Goal: Transaction & Acquisition: Purchase product/service

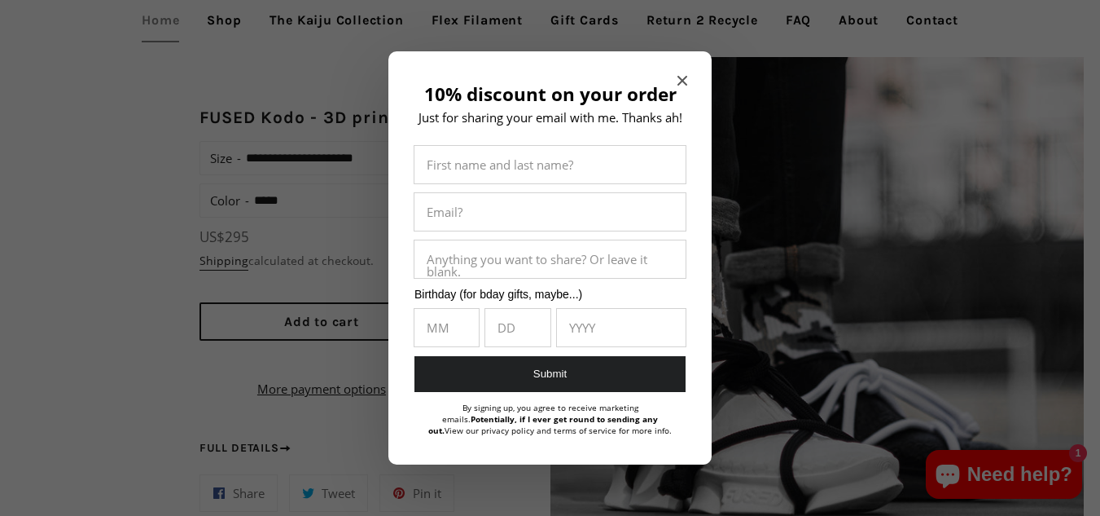
scroll to position [1086, 0]
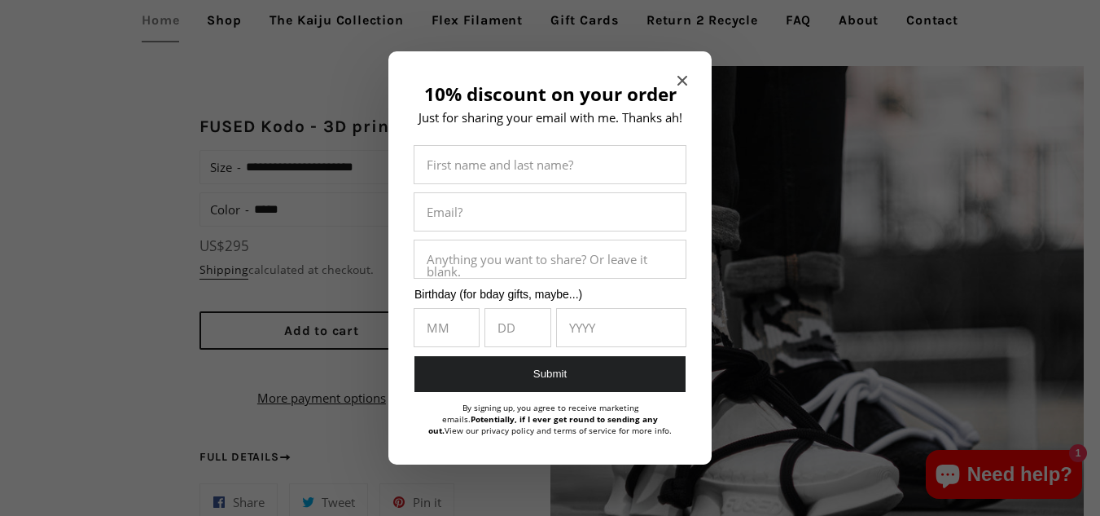
click at [804, 70] on div at bounding box center [550, 258] width 1100 height 516
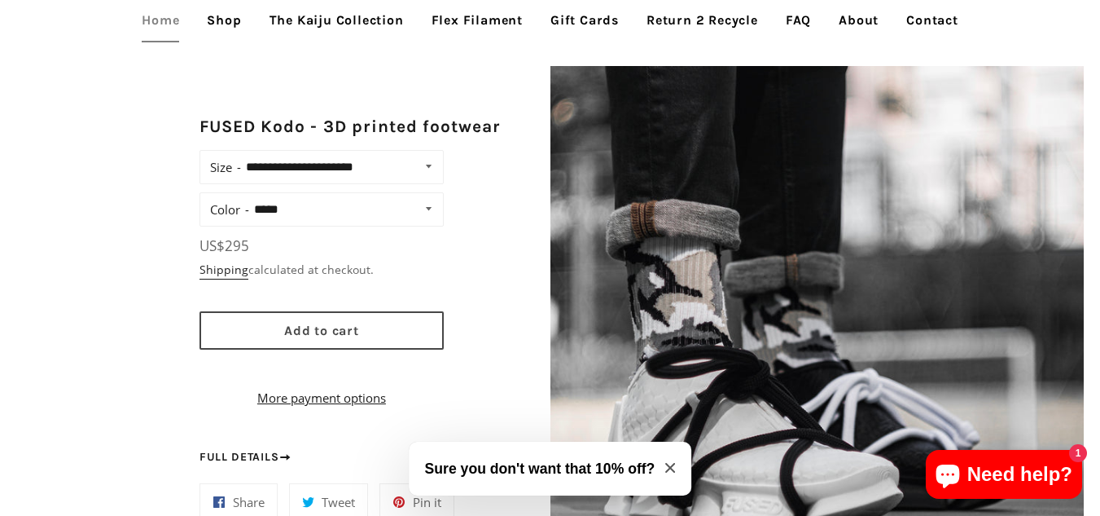
click at [311, 340] on button "Add to cart" at bounding box center [322, 330] width 244 height 38
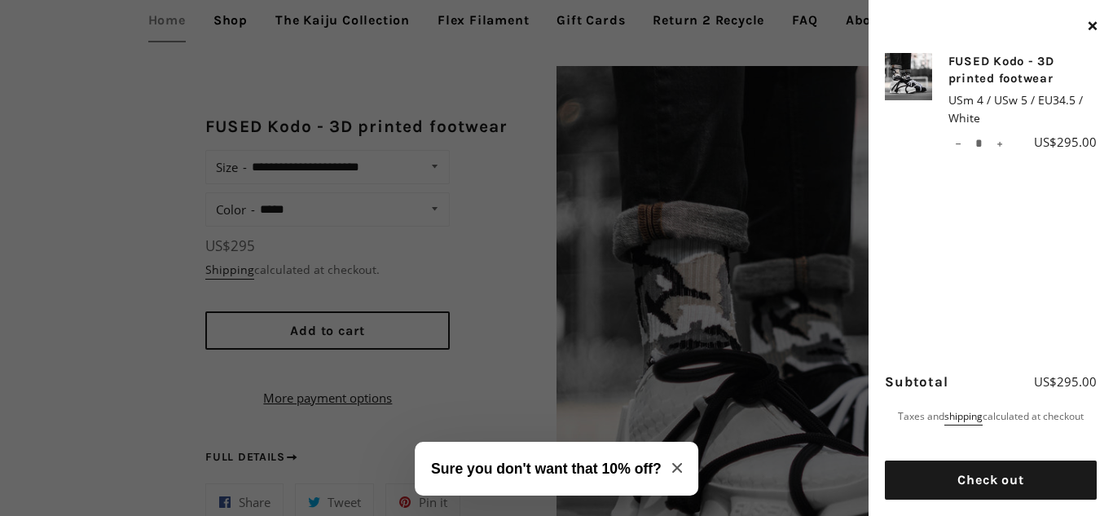
click at [674, 467] on icon "Close modal" at bounding box center [677, 468] width 10 height 10
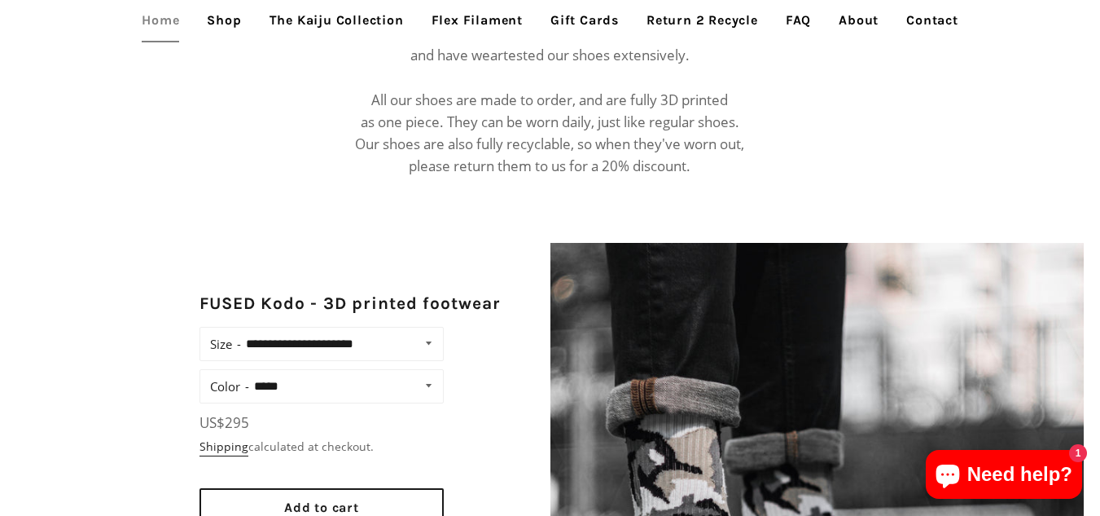
scroll to position [977, 0]
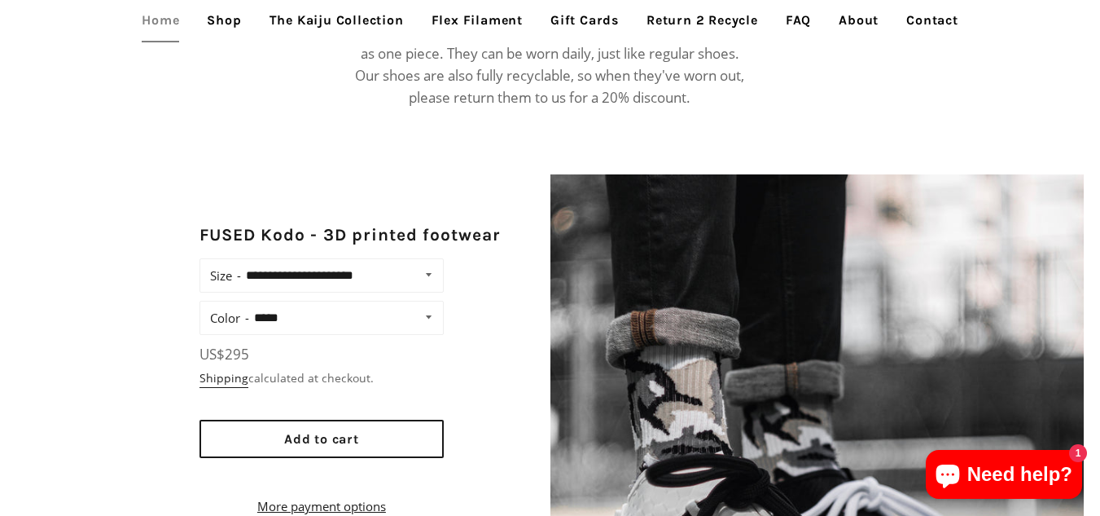
drag, startPoint x: 227, startPoint y: 272, endPoint x: 218, endPoint y: 277, distance: 10.2
click at [227, 272] on label "Size" at bounding box center [225, 275] width 31 height 23
click at [241, 272] on select "**********" at bounding box center [341, 275] width 200 height 23
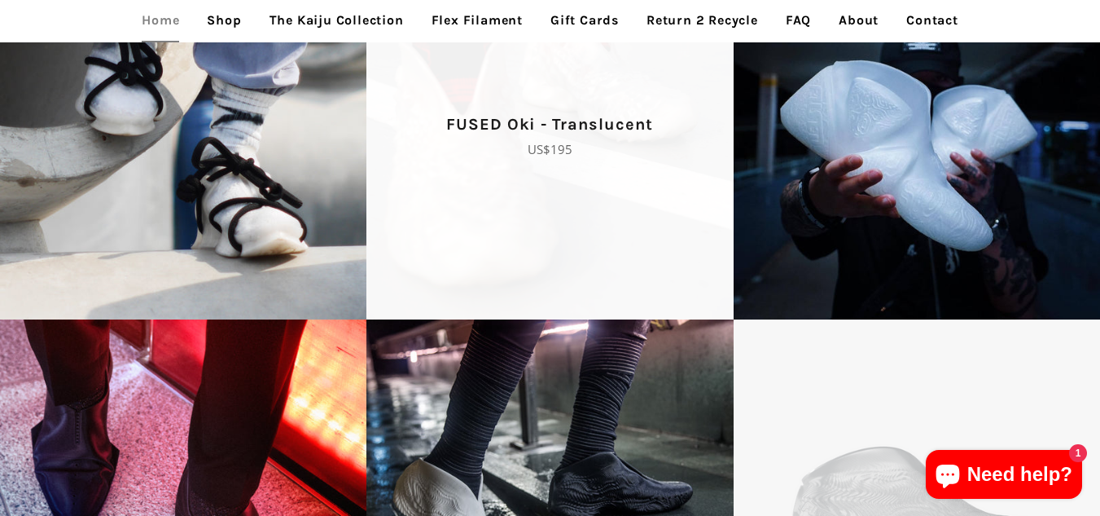
scroll to position [2389, 0]
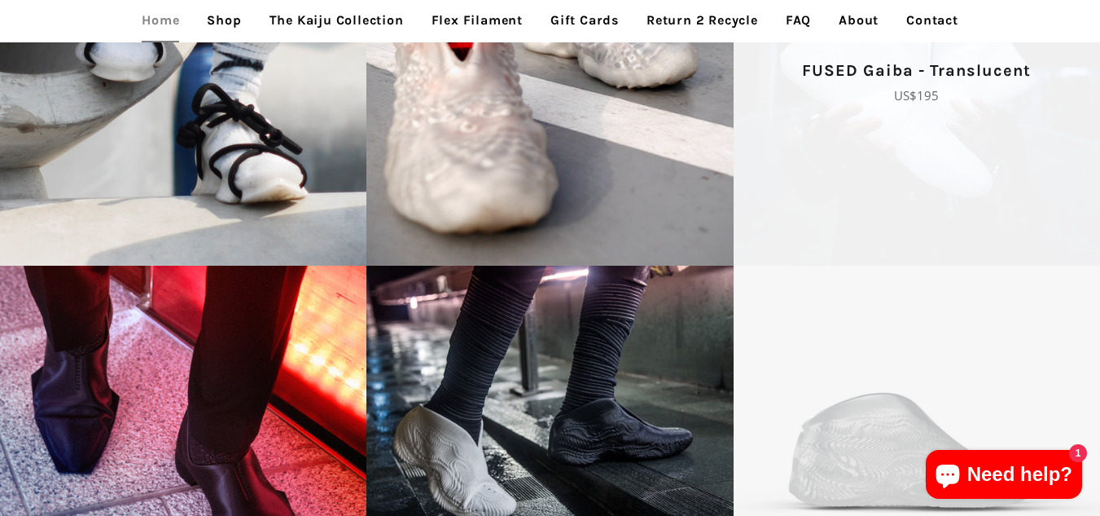
click at [916, 159] on span "FUSED Gaiba - Translucent Regular price US$195" at bounding box center [917, 81] width 367 height 367
